Goal: Task Accomplishment & Management: Manage account settings

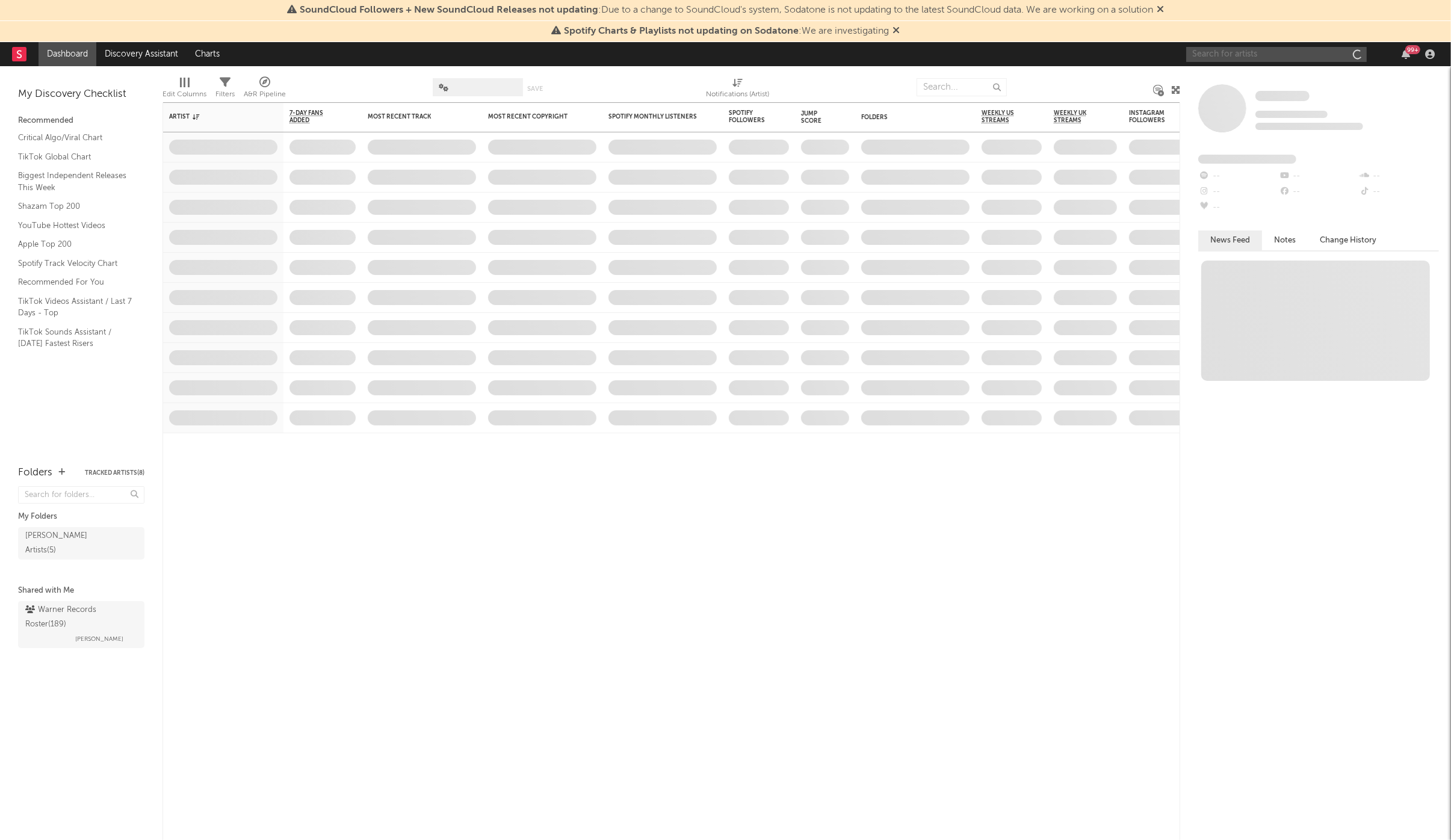
click at [1263, 50] on input "text" at bounding box center [1277, 54] width 181 height 15
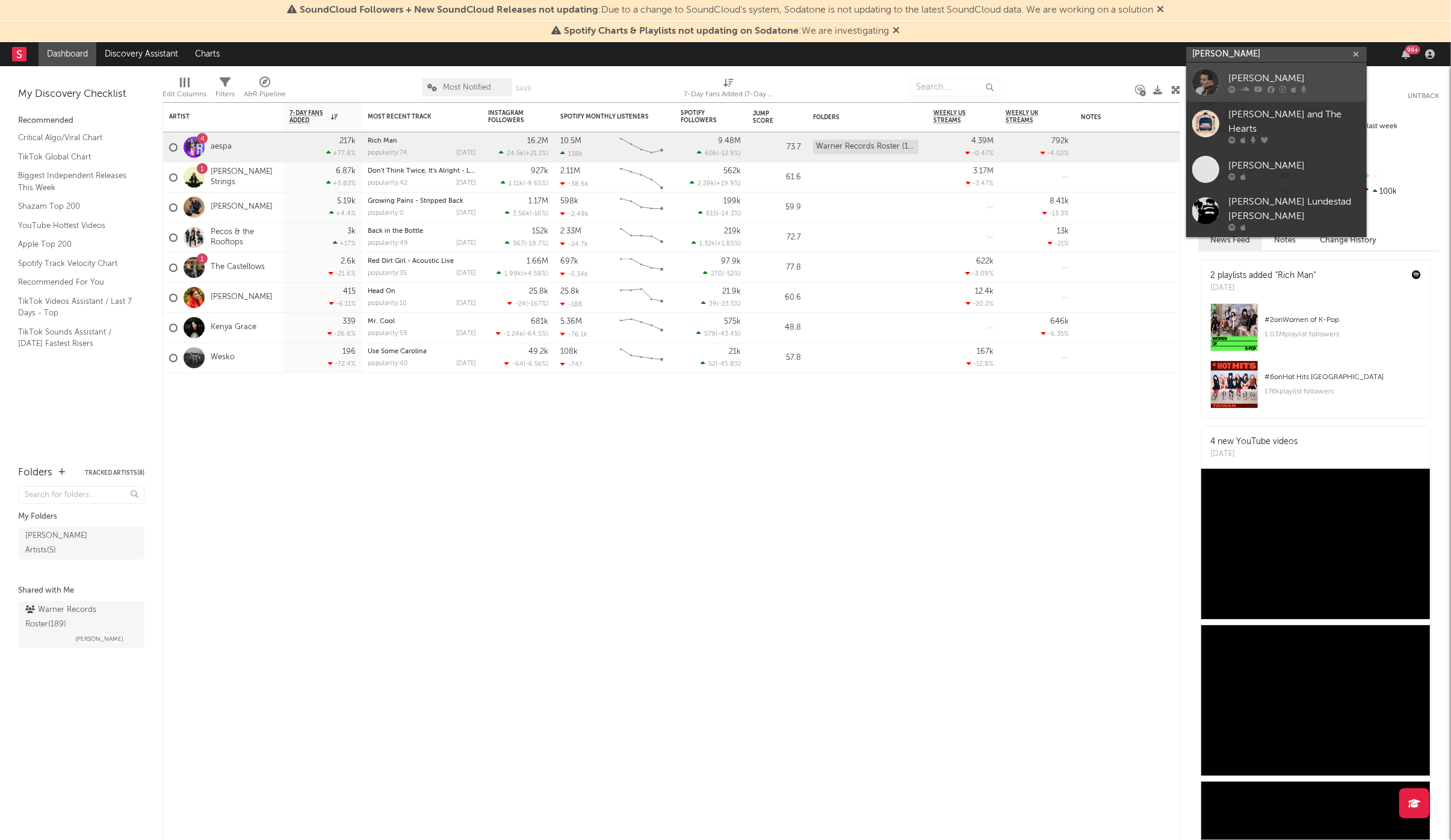
type input "[PERSON_NAME]"
click at [1275, 72] on div "[PERSON_NAME]" at bounding box center [1294, 78] width 132 height 15
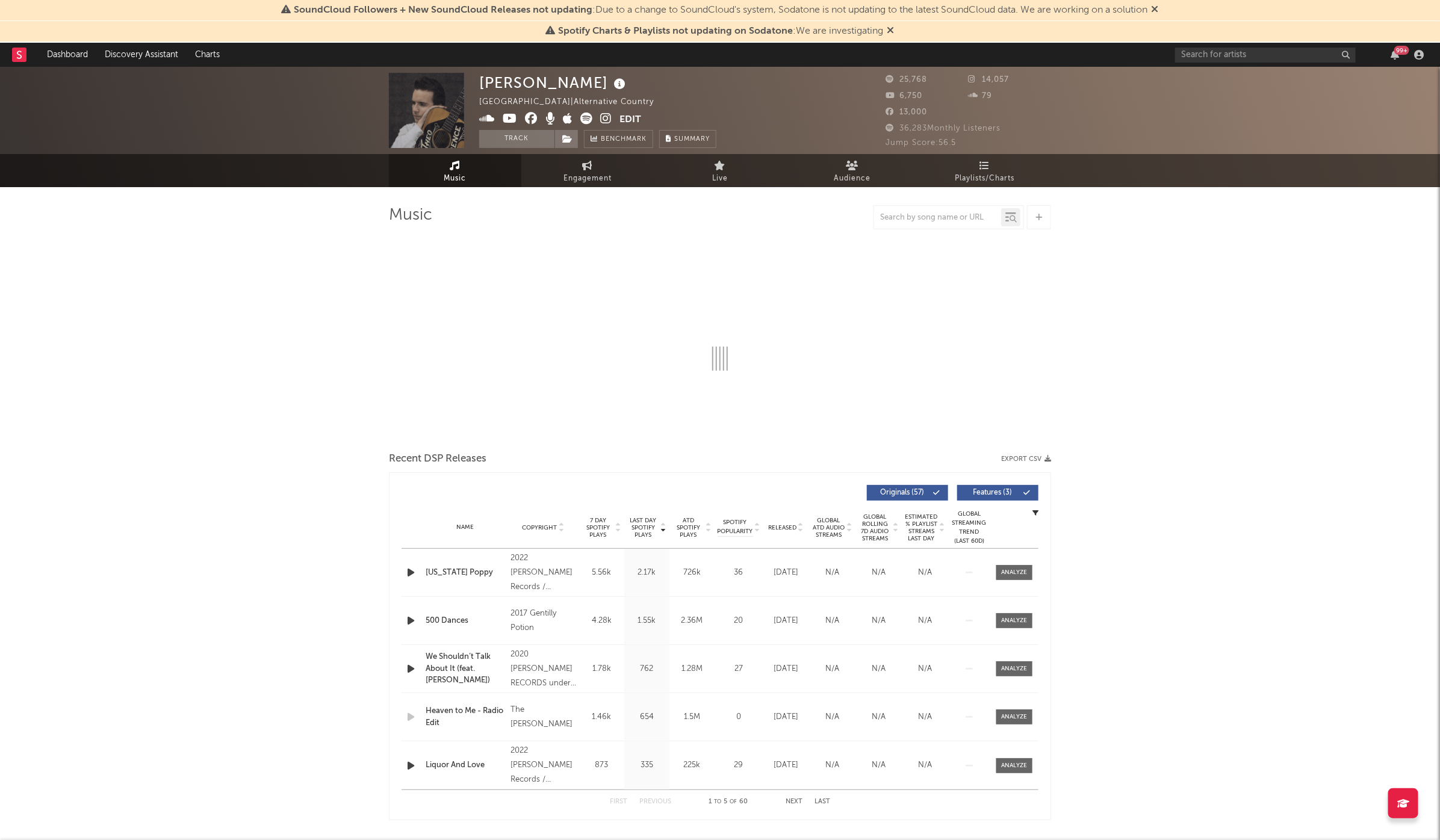
select select "6m"
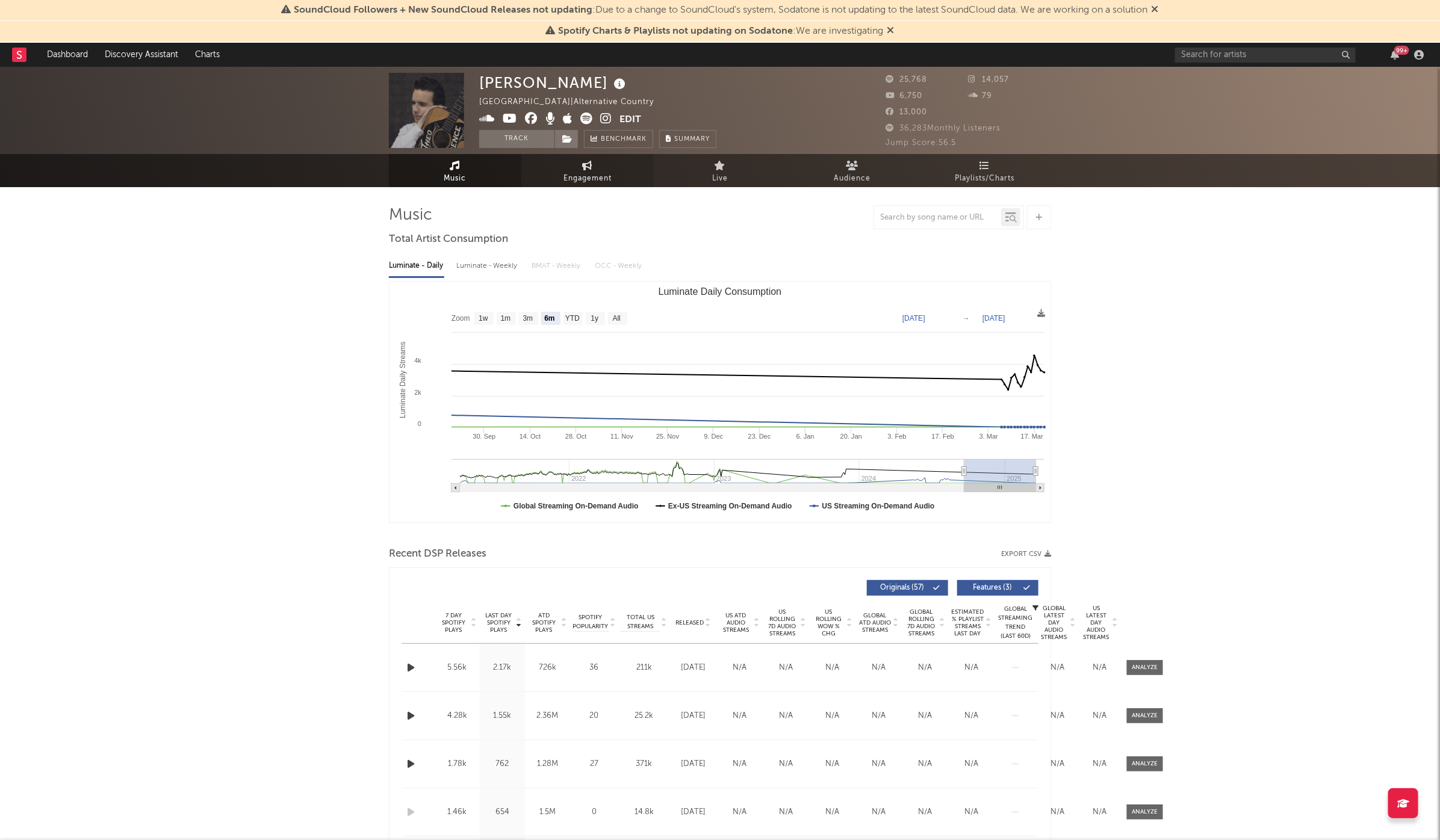
click at [561, 173] on link "Engagement" at bounding box center [587, 170] width 132 height 33
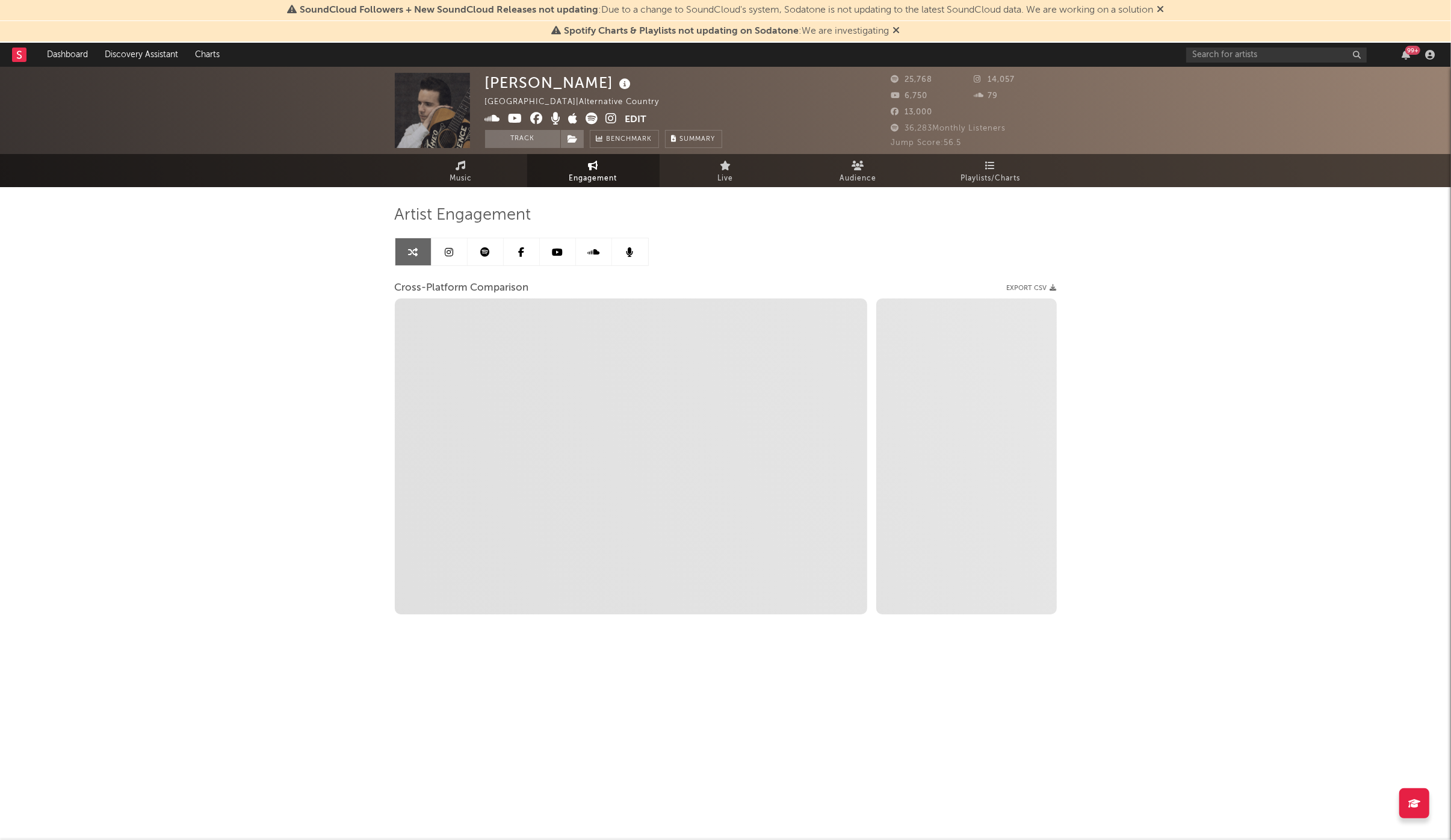
select select "1w"
select select "1m"
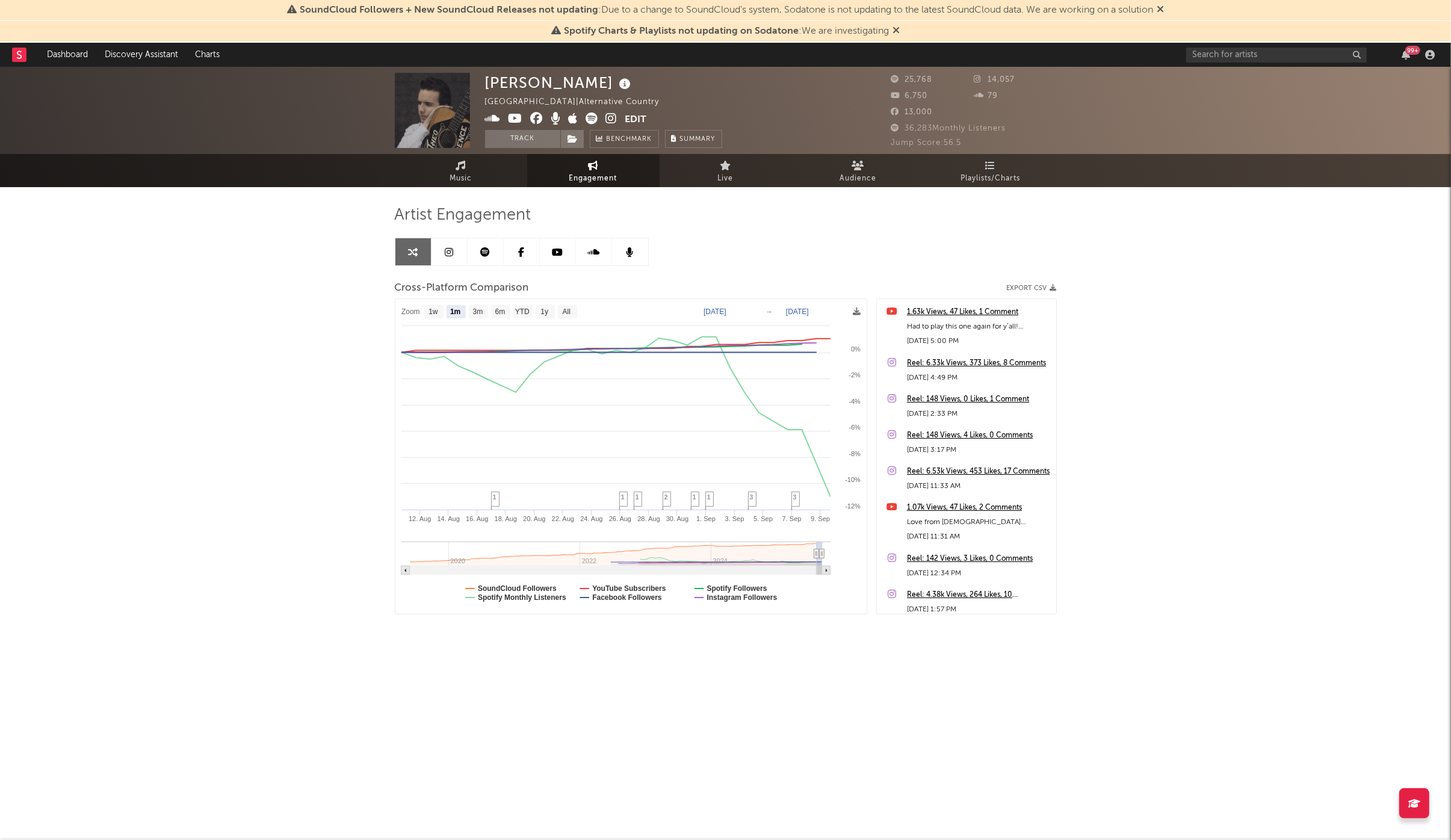
click at [638, 116] on button "Edit" at bounding box center [637, 119] width 22 height 15
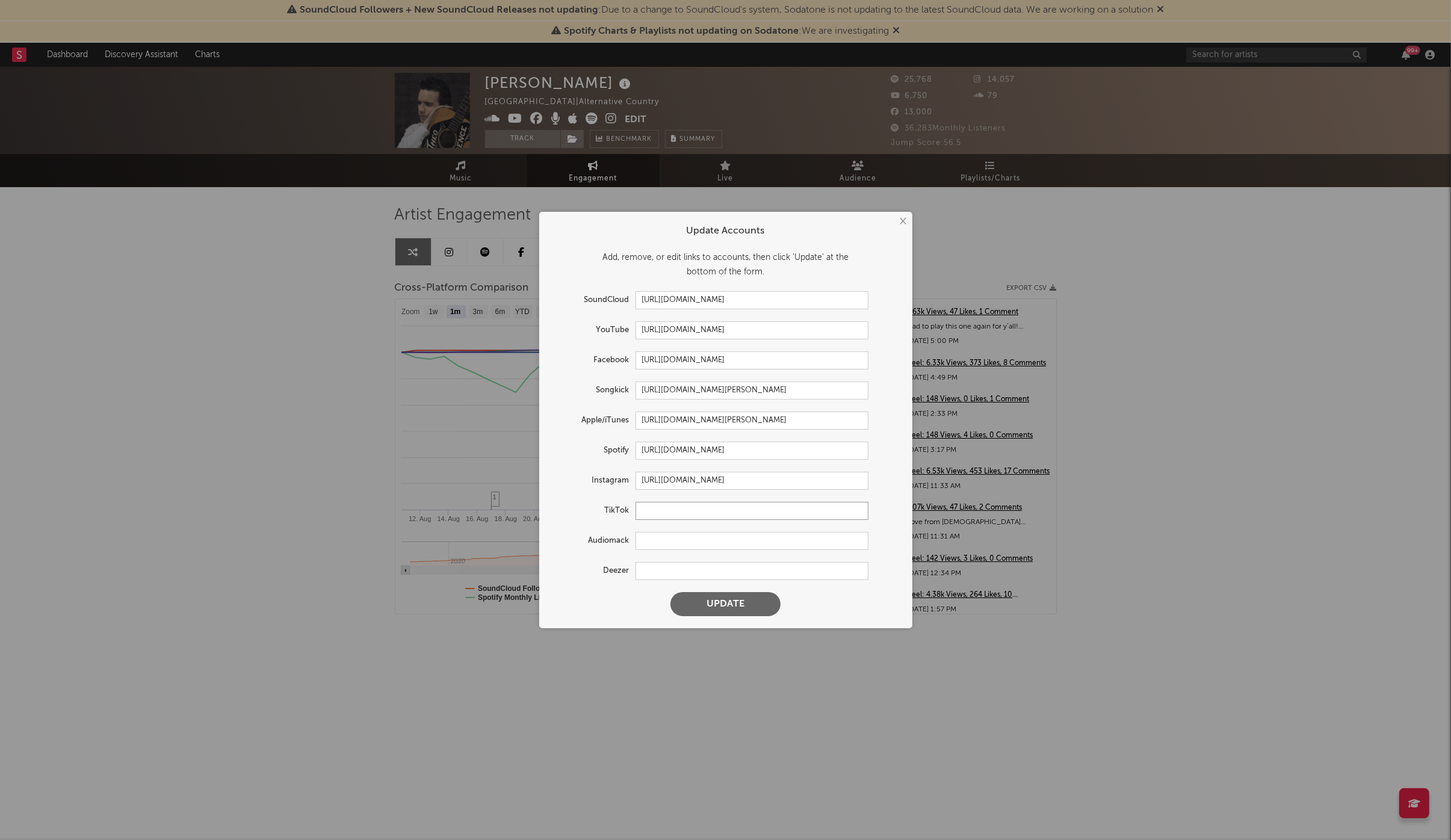
click at [676, 509] on input "text" at bounding box center [752, 510] width 233 height 18
paste input "[URL][DOMAIN_NAME]"
type input "[URL][DOMAIN_NAME]"
click at [730, 606] on button "Update" at bounding box center [725, 604] width 110 height 24
select select "1w"
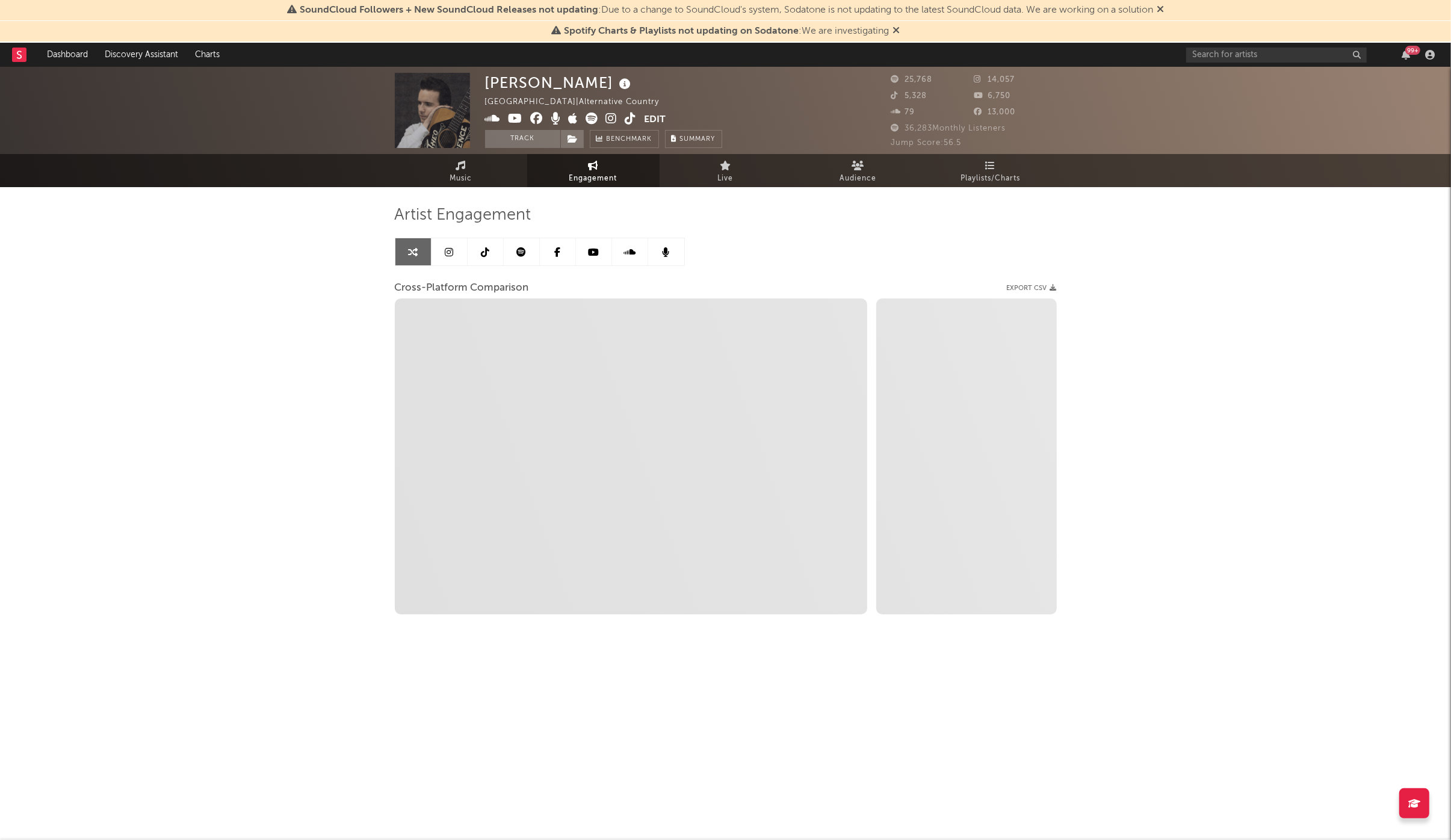
select select "1m"
